Goal: Navigation & Orientation: Understand site structure

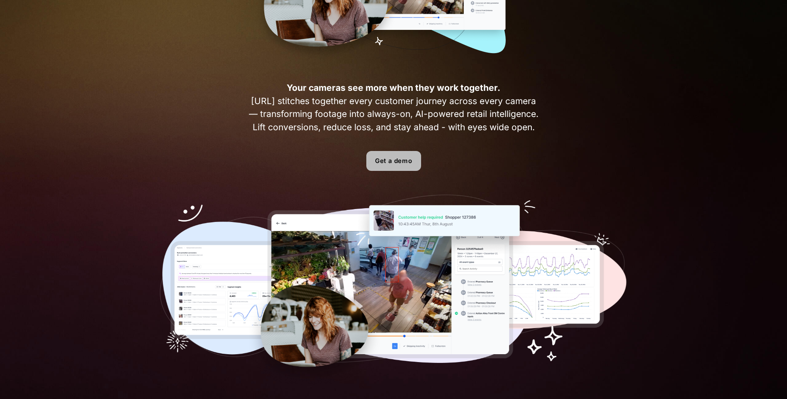
scroll to position [48, 0]
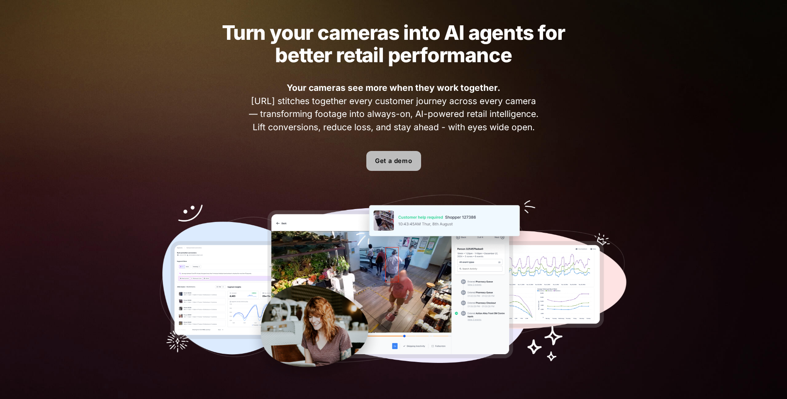
click at [395, 161] on link "Get a demo" at bounding box center [393, 161] width 55 height 20
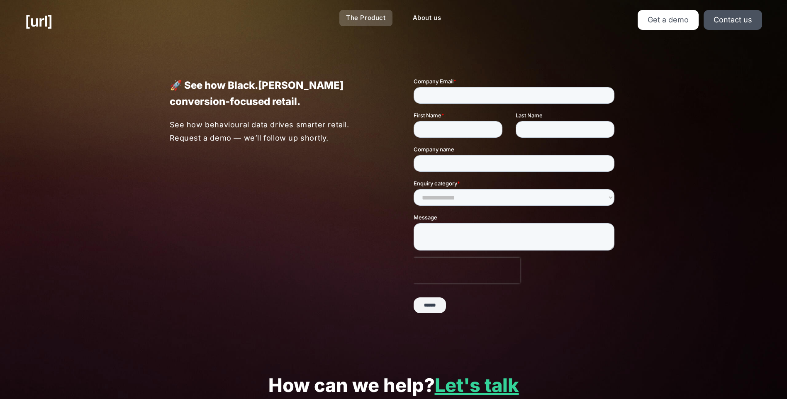
click at [356, 20] on link "The Product" at bounding box center [365, 18] width 53 height 16
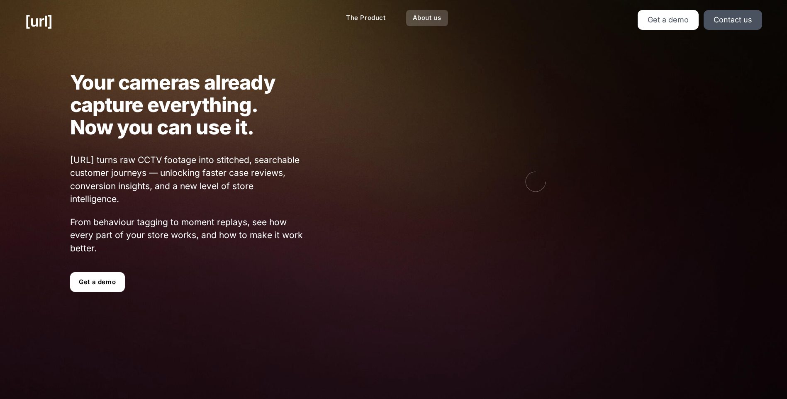
click at [433, 22] on link "About us" at bounding box center [427, 18] width 42 height 16
